Goal: Information Seeking & Learning: Understand process/instructions

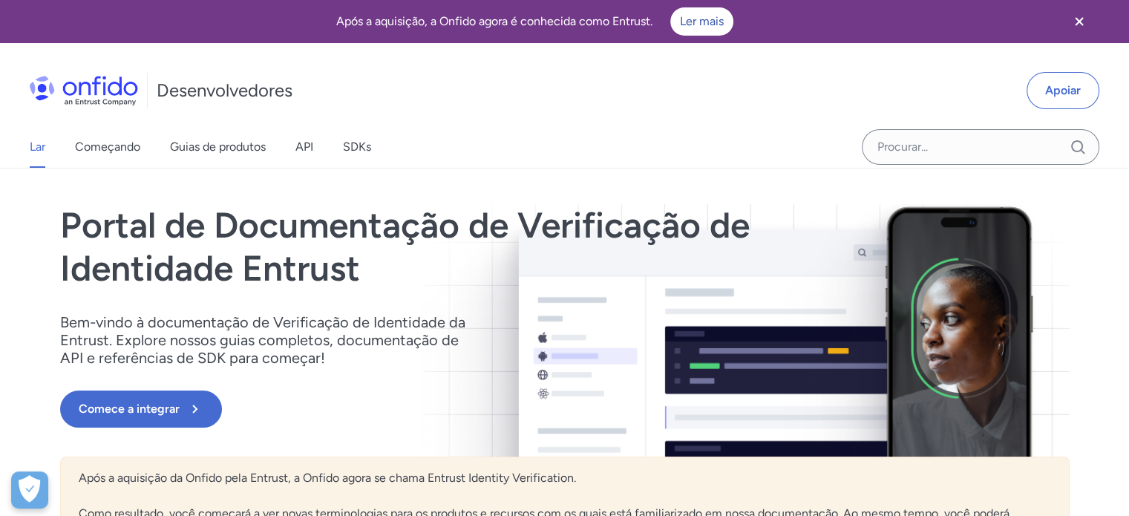
click at [1081, 21] on icon "Fechar banner" at bounding box center [1080, 22] width 18 height 18
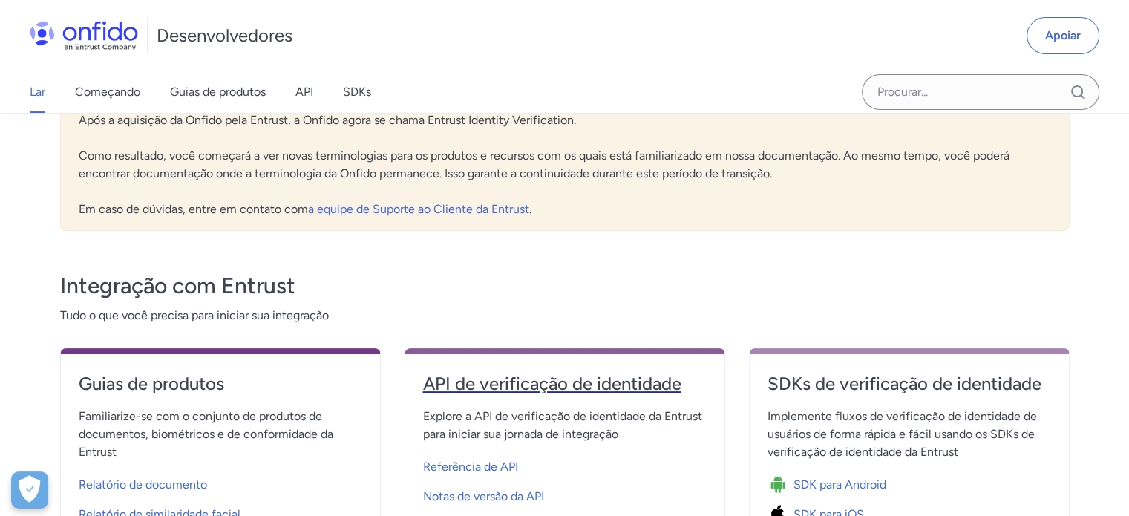
scroll to position [294, 0]
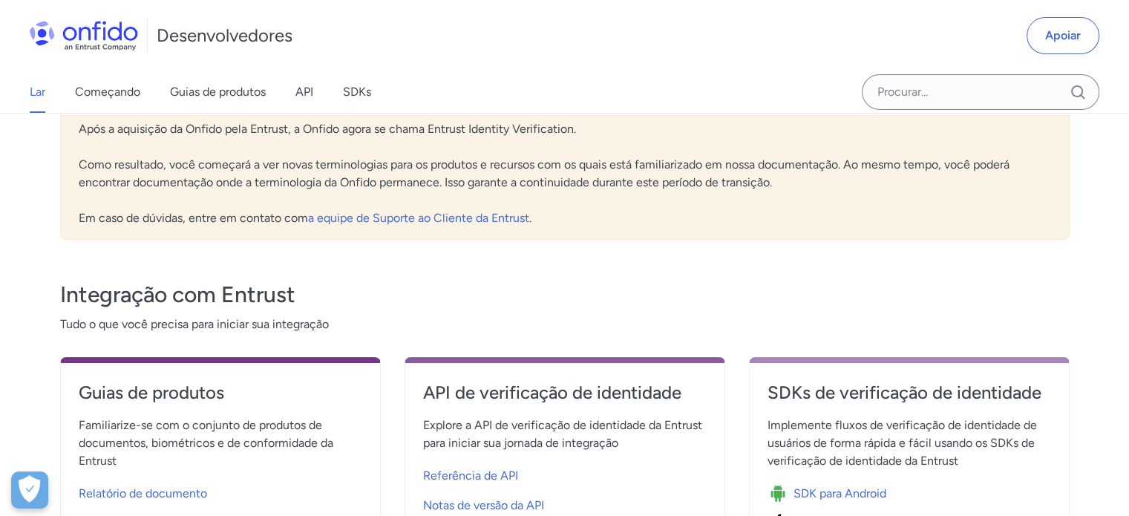
click at [838, 426] on font "Implemente fluxos de verificação de identidade de usuários de forma rápida e fá…" at bounding box center [903, 443] width 270 height 50
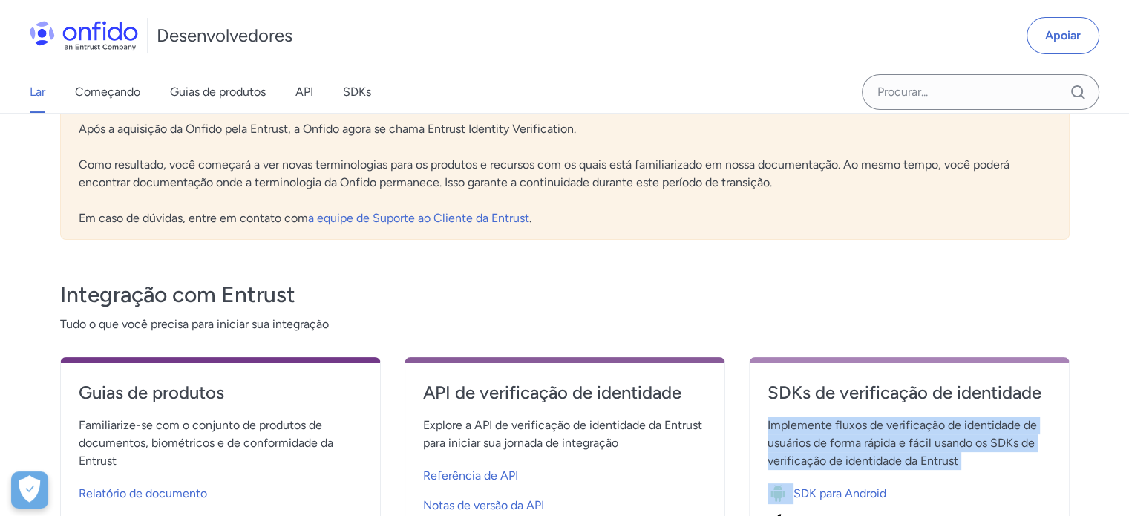
click at [838, 426] on font "Implemente fluxos de verificação de identidade de usuários de forma rápida e fá…" at bounding box center [903, 443] width 270 height 50
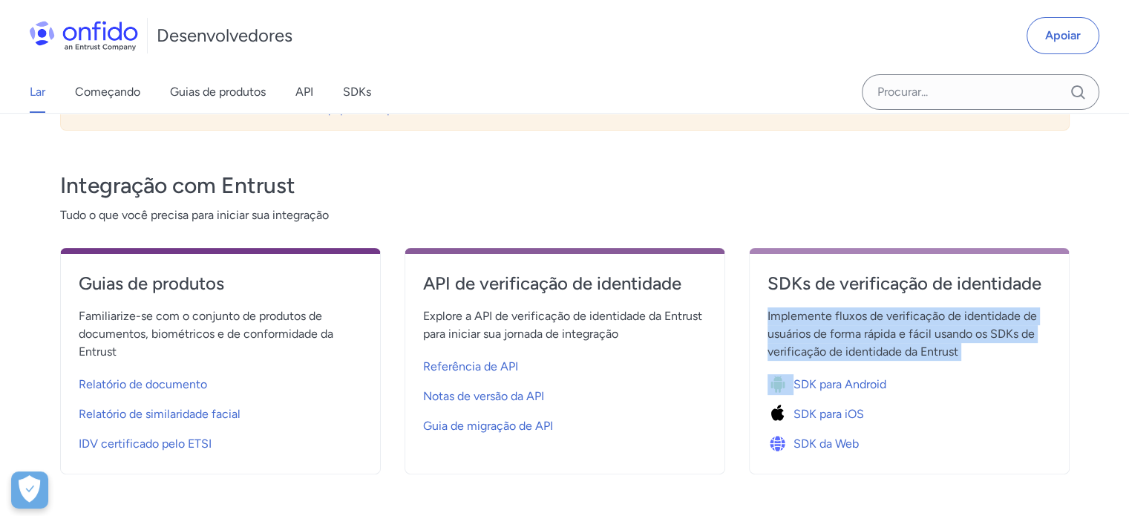
scroll to position [405, 0]
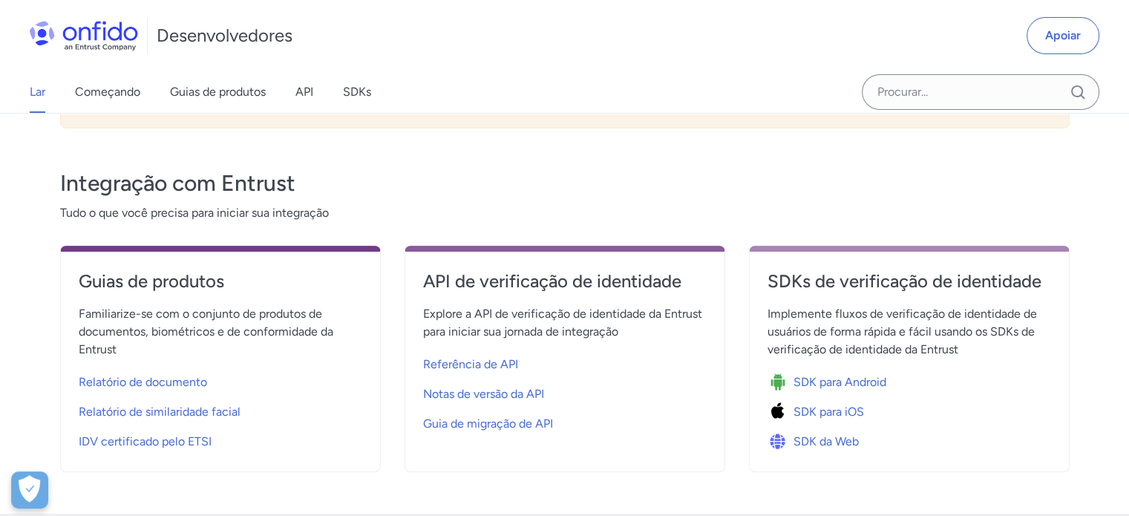
click at [318, 97] on div "Lar Começando Guias de produtos API SDKs" at bounding box center [215, 92] width 431 height 42
click at [312, 103] on link "API" at bounding box center [305, 92] width 18 height 42
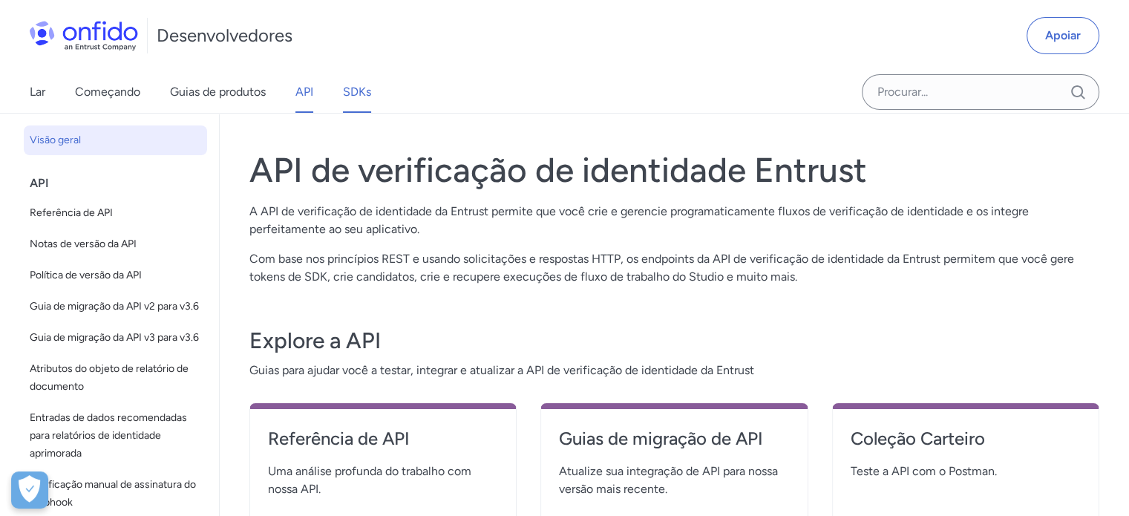
click at [358, 91] on font "SDKs" at bounding box center [357, 92] width 28 height 14
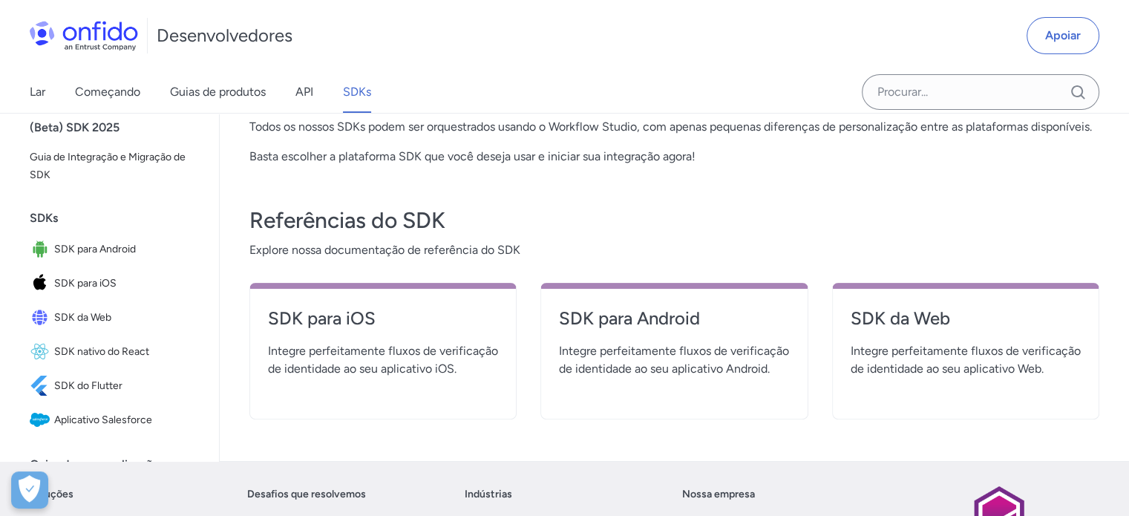
scroll to position [428, 0]
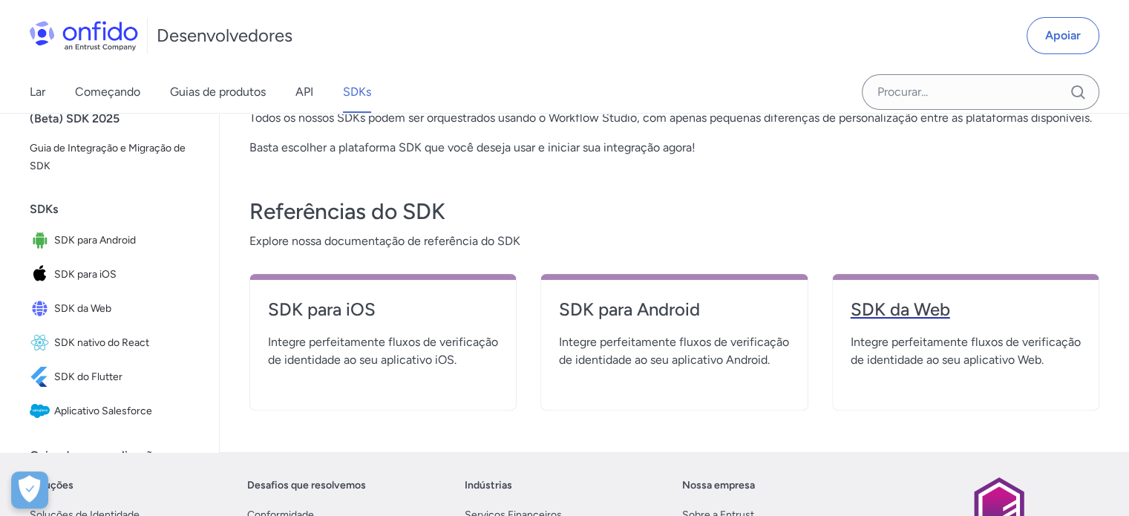
click at [887, 320] on font "SDK da Web" at bounding box center [901, 310] width 100 height 22
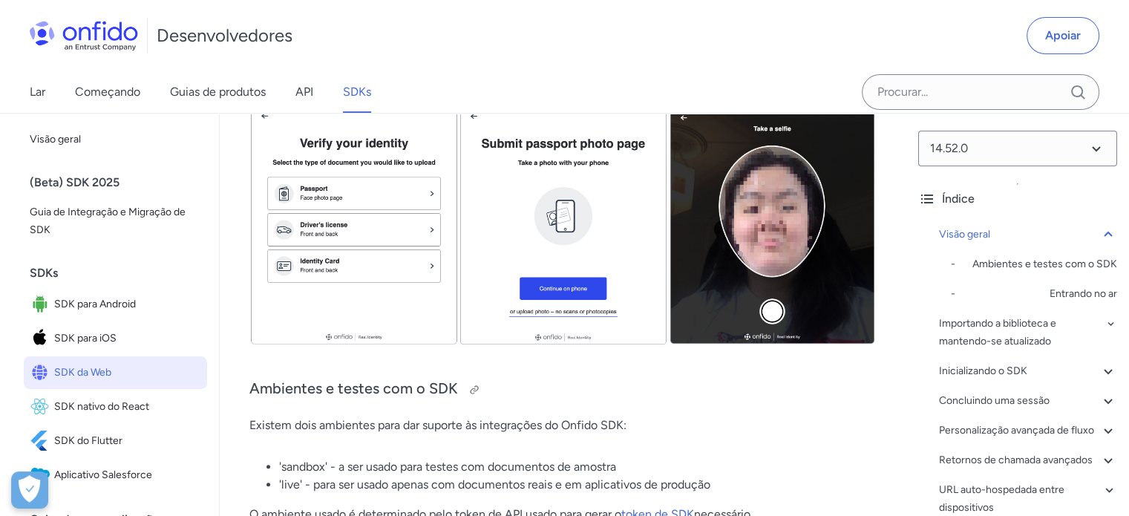
scroll to position [691, 0]
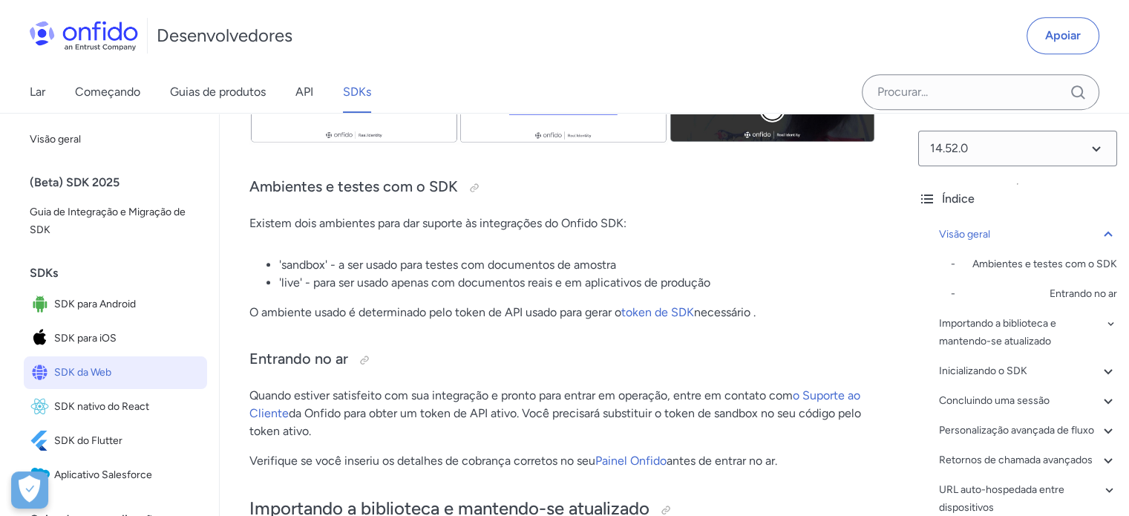
click at [309, 272] on font "'sandbox' - a ser usado para testes com documentos de amostra" at bounding box center [447, 265] width 337 height 14
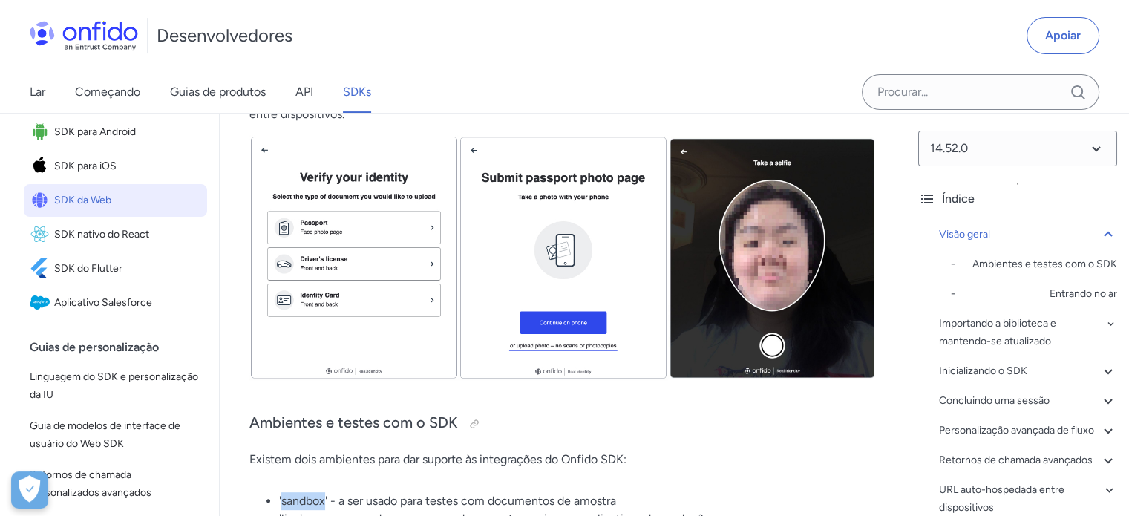
scroll to position [453, 0]
